Goal: Task Accomplishment & Management: Use online tool/utility

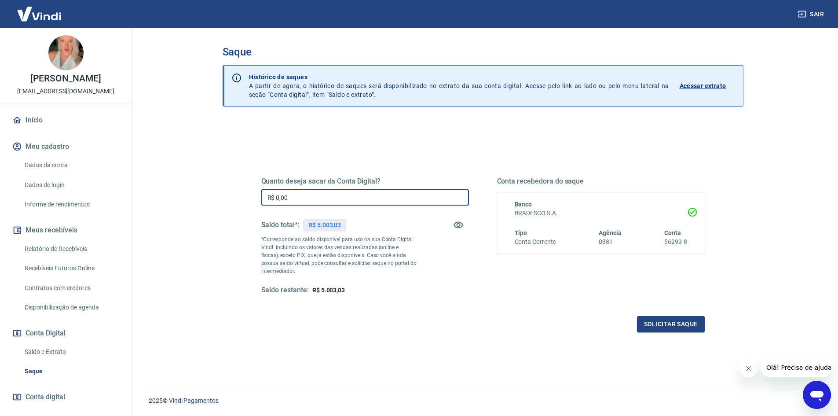
click at [302, 193] on input "R$ 0,00" at bounding box center [365, 197] width 208 height 16
drag, startPoint x: 313, startPoint y: 200, endPoint x: 230, endPoint y: 199, distance: 83.6
click at [230, 199] on div "Quanto deseja sacar da Conta Digital? R$ 0,00 ​ Saldo total*: R$ 5.003,03 *Corr…" at bounding box center [483, 282] width 521 height 322
type input "R$ 4.003,03"
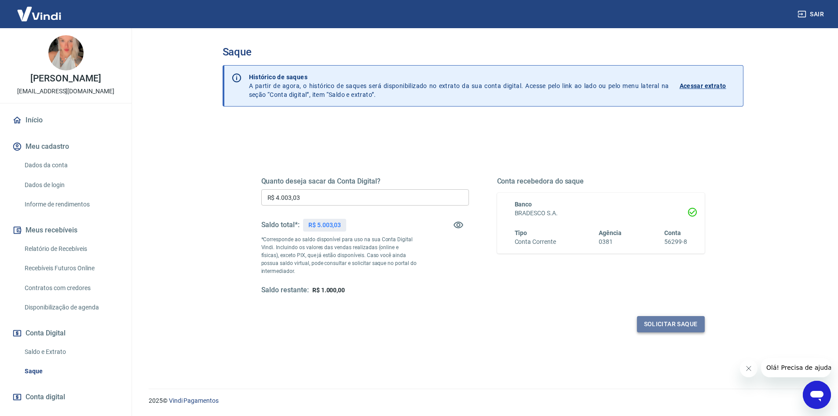
click at [683, 329] on button "Solicitar saque" at bounding box center [671, 324] width 68 height 16
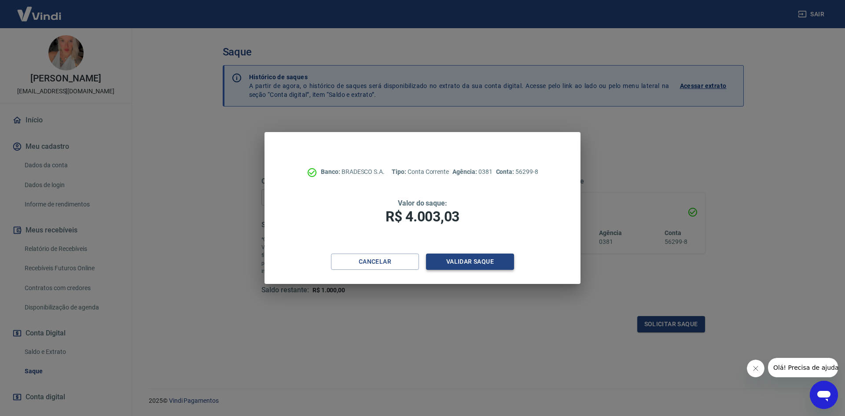
click at [454, 258] on button "Validar saque" at bounding box center [470, 261] width 88 height 16
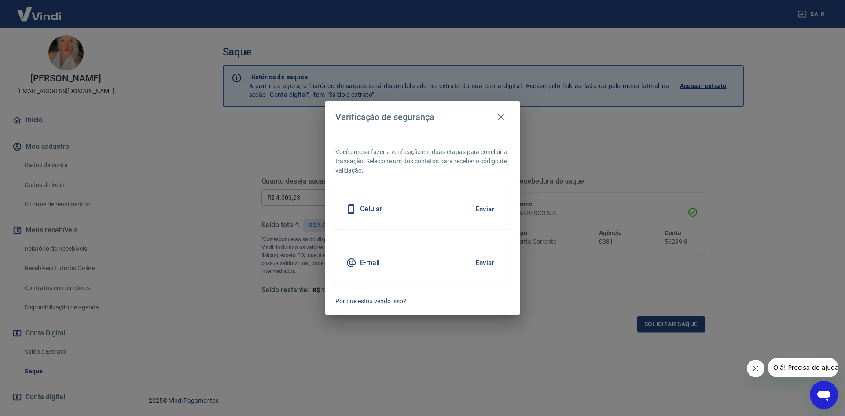
click at [411, 254] on div "E-mail Enviar" at bounding box center [422, 263] width 174 height 40
click at [479, 258] on button "Enviar" at bounding box center [484, 262] width 29 height 18
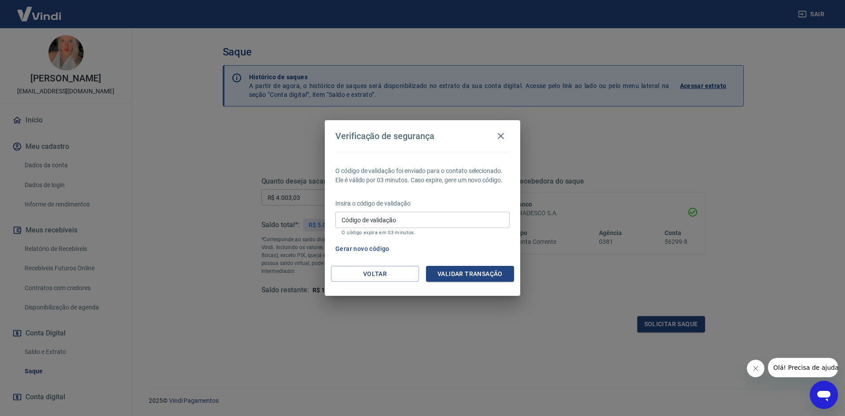
click at [393, 238] on div "O código de validação foi enviado para o contato selecionado. Ele é válido por …" at bounding box center [422, 209] width 195 height 114
click at [393, 217] on input "Código de validação" at bounding box center [422, 220] width 174 height 16
type input "768277"
click at [446, 270] on button "Validar transação" at bounding box center [470, 274] width 88 height 16
